Goal: Information Seeking & Learning: Find specific fact

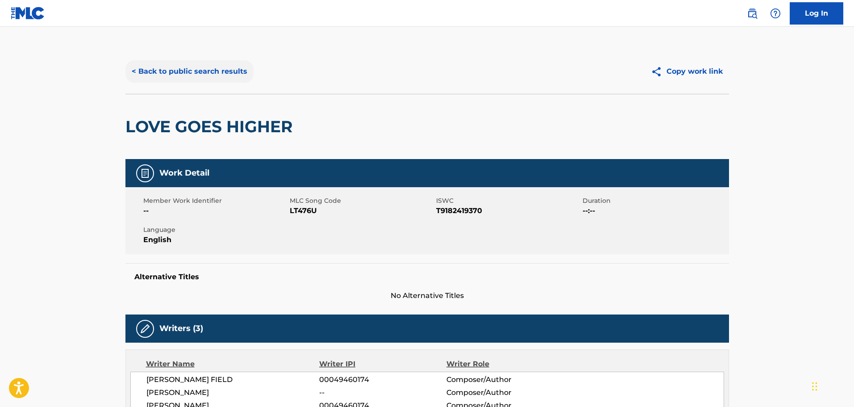
click at [240, 68] on button "< Back to public search results" at bounding box center [189, 71] width 128 height 22
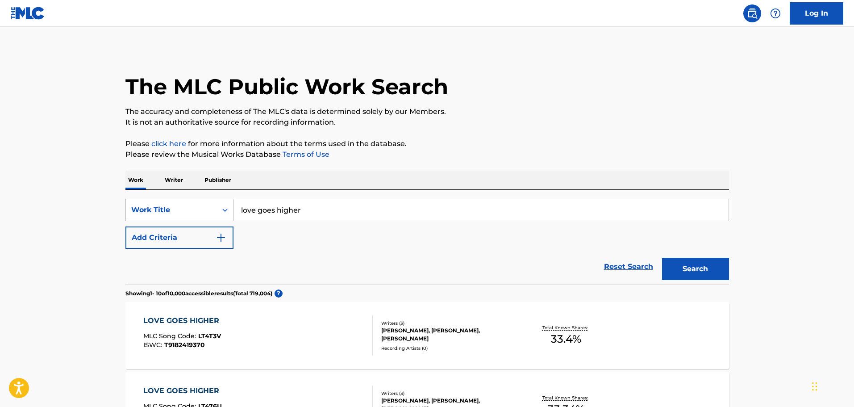
drag, startPoint x: 224, startPoint y: 208, endPoint x: 129, endPoint y: 207, distance: 95.6
click at [129, 207] on div "SearchWithCriteria87d00cba-c782-4400-9c26-5e88604f971d Work Title love goes hig…" at bounding box center [427, 210] width 604 height 22
paste input "19802976101"
drag, startPoint x: 309, startPoint y: 205, endPoint x: 157, endPoint y: 205, distance: 151.4
click at [157, 205] on div "SearchWithCriteria87d00cba-c782-4400-9c26-5e88604f971d Work Title 19802976101" at bounding box center [427, 210] width 604 height 22
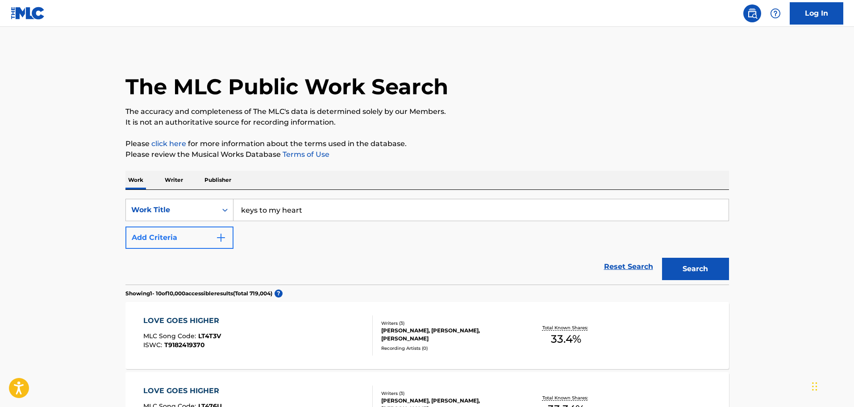
type input "keys to my heart"
click at [199, 231] on button "Add Criteria" at bounding box center [179, 237] width 108 height 22
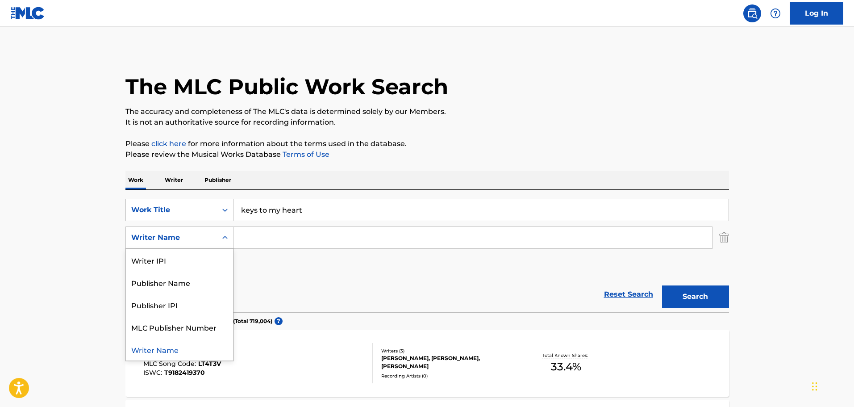
drag, startPoint x: 230, startPoint y: 232, endPoint x: 251, endPoint y: 236, distance: 21.8
click at [234, 233] on div "SearchWithCriteria4b84920b-92a8-4cb7-b35e-4d7542111f8f 5 results available. Use…" at bounding box center [427, 237] width 604 height 22
click at [251, 236] on input "Search Form" at bounding box center [473, 237] width 479 height 21
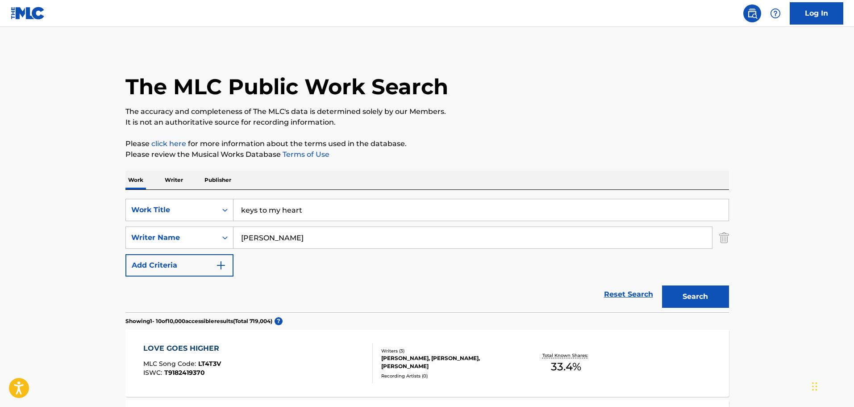
type input "[PERSON_NAME]"
click at [662, 285] on button "Search" at bounding box center [695, 296] width 67 height 22
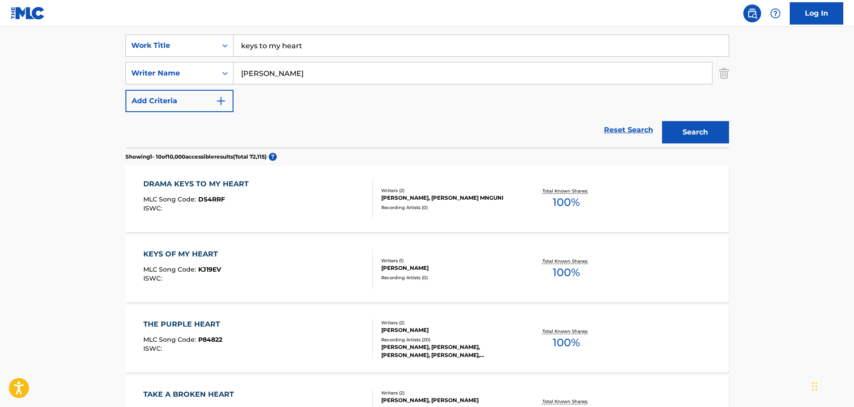
scroll to position [179, 0]
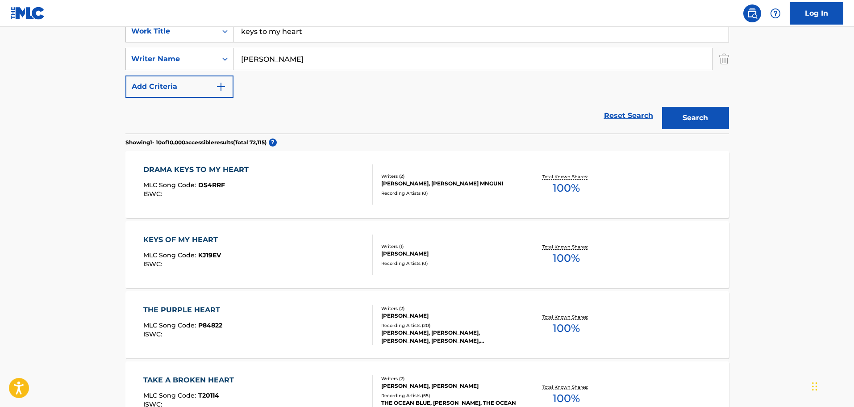
click at [256, 31] on input "keys to my heart" at bounding box center [481, 31] width 495 height 21
type input "key to my heart"
click at [662, 107] on button "Search" at bounding box center [695, 118] width 67 height 22
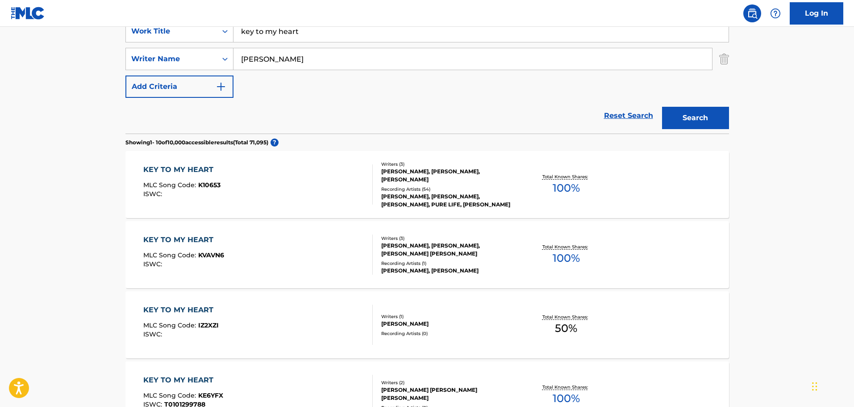
click at [464, 186] on div "Recording Artists ( 54 )" at bounding box center [448, 189] width 135 height 7
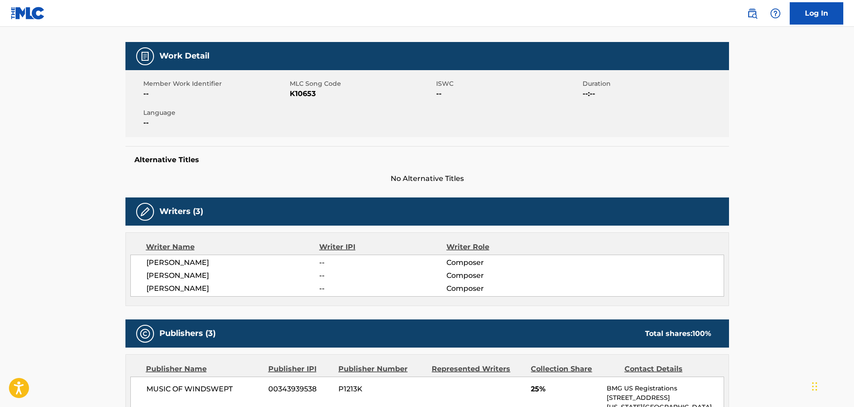
scroll to position [89, 0]
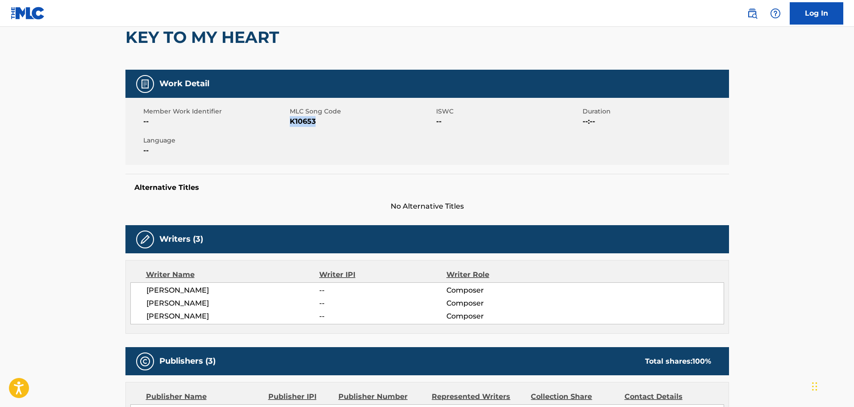
drag, startPoint x: 317, startPoint y: 121, endPoint x: 290, endPoint y: 119, distance: 26.9
click at [290, 119] on span "K10653" at bounding box center [362, 121] width 144 height 11
copy span "K10653"
